Goal: Task Accomplishment & Management: Use online tool/utility

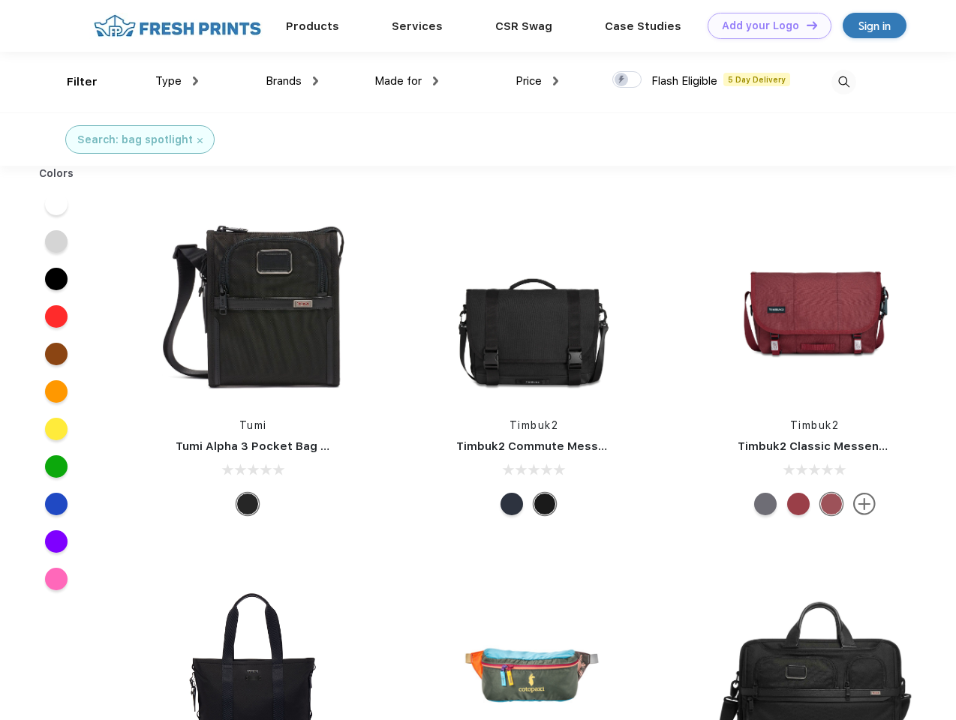
scroll to position [1, 0]
click at [764, 26] on link "Add your Logo Design Tool" at bounding box center [769, 26] width 124 height 26
click at [0, 0] on div "Design Tool" at bounding box center [0, 0] width 0 height 0
click at [805, 25] on link "Add your Logo Design Tool" at bounding box center [769, 26] width 124 height 26
click at [72, 82] on div "Filter" at bounding box center [82, 82] width 31 height 17
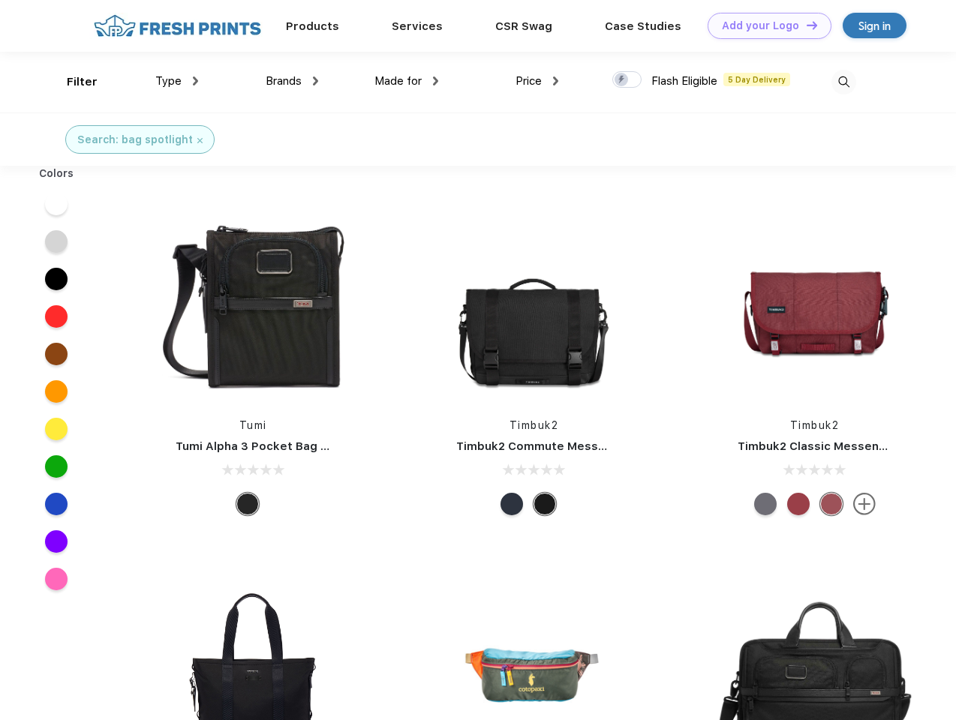
click at [177, 81] on span "Type" at bounding box center [168, 81] width 26 height 14
click at [292, 81] on span "Brands" at bounding box center [284, 81] width 36 height 14
click at [407, 81] on span "Made for" at bounding box center [397, 81] width 47 height 14
click at [537, 81] on span "Price" at bounding box center [528, 81] width 26 height 14
click at [627, 80] on div at bounding box center [626, 79] width 29 height 17
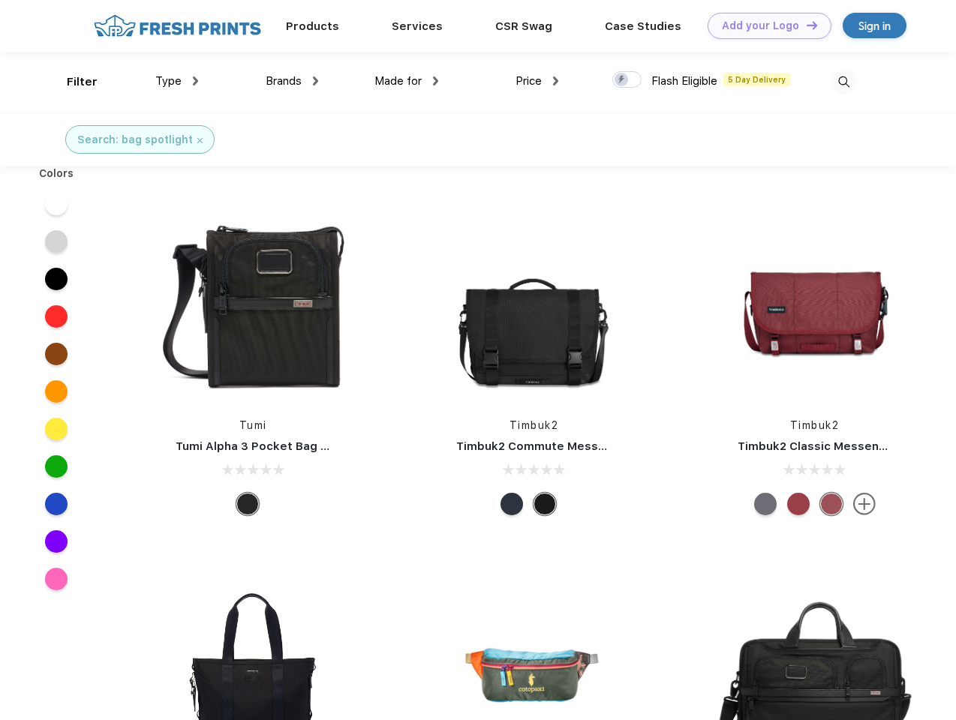
click at [622, 80] on input "checkbox" at bounding box center [617, 76] width 10 height 10
click at [843, 82] on img at bounding box center [843, 82] width 25 height 25
